Goal: Task Accomplishment & Management: Manage account settings

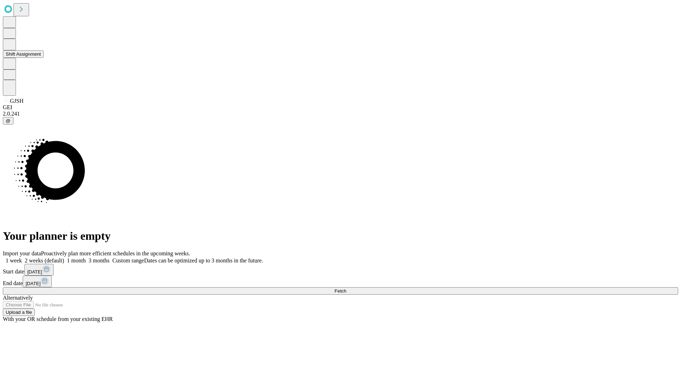
click at [44, 58] on button "Shift Assignment" at bounding box center [23, 53] width 41 height 7
